Goal: Browse casually

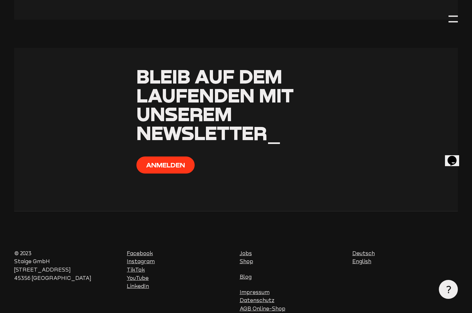
scroll to position [1942, 0]
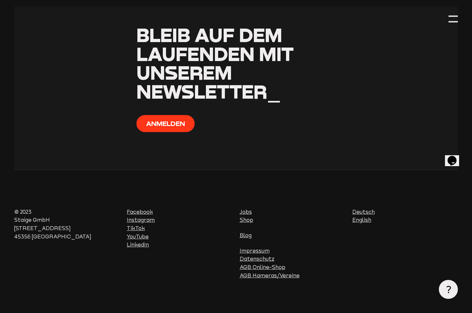
click at [140, 242] on link "LinkedIn" at bounding box center [138, 245] width 22 height 6
click at [247, 232] on link "Blog" at bounding box center [245, 235] width 12 height 6
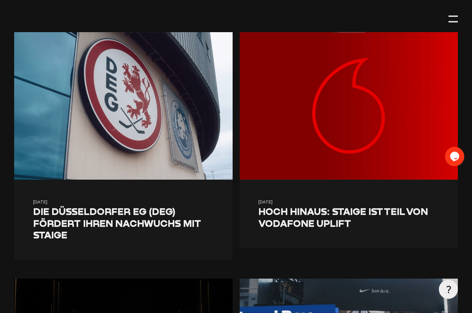
scroll to position [232, 0]
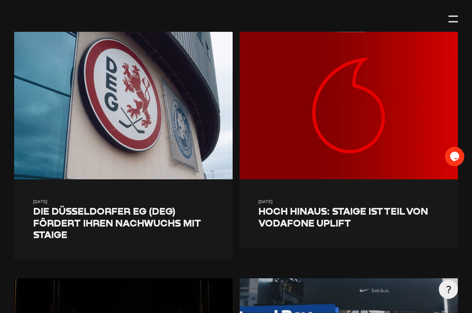
click at [325, 218] on span "Hoch hinaus: Staige ist Teil von Vodafone UPLIFT" at bounding box center [342, 217] width 169 height 24
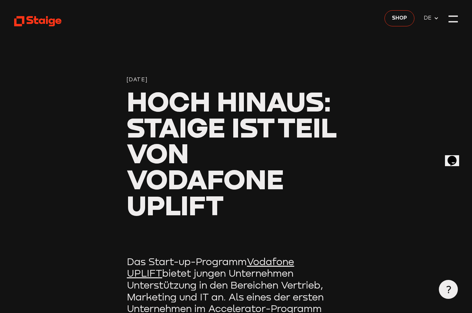
click at [35, 20] on use at bounding box center [38, 21] width 48 height 10
